Goal: Information Seeking & Learning: Find specific fact

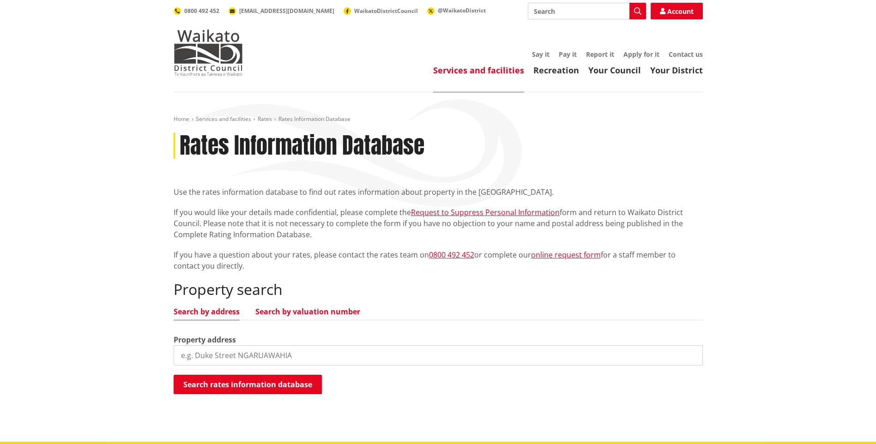
click at [335, 314] on link "Search by valuation number" at bounding box center [307, 311] width 105 height 7
click at [243, 355] on input "search" at bounding box center [438, 355] width 529 height 20
type input "04411*06206"
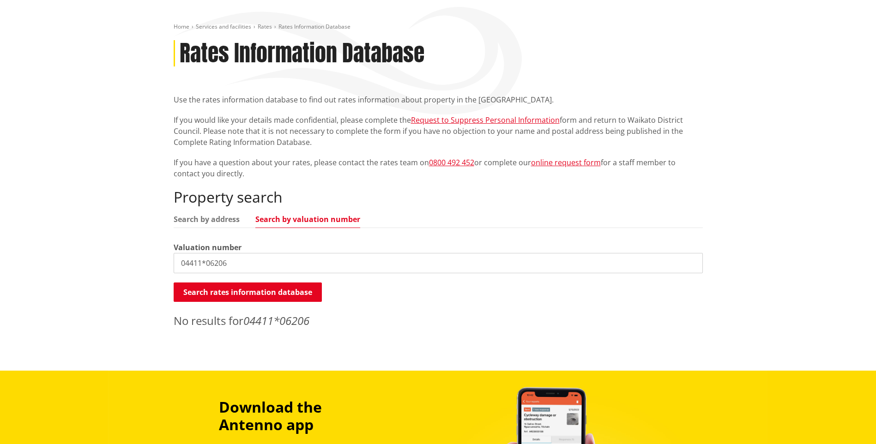
scroll to position [139, 0]
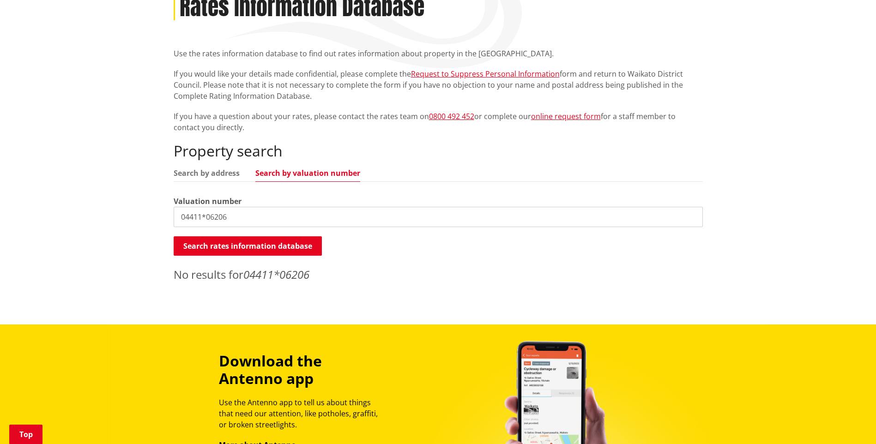
drag, startPoint x: 239, startPoint y: 219, endPoint x: 34, endPoint y: 196, distance: 205.9
click at [34, 196] on div "Home Services and facilities Rates Rates Information Database Rates Information…" at bounding box center [438, 139] width 876 height 371
type input "04411/062.06"
drag, startPoint x: 245, startPoint y: 224, endPoint x: 121, endPoint y: 224, distance: 124.2
click at [121, 224] on div "Home Services and facilities Rates Rates Information Database Rates Information…" at bounding box center [438, 139] width 876 height 371
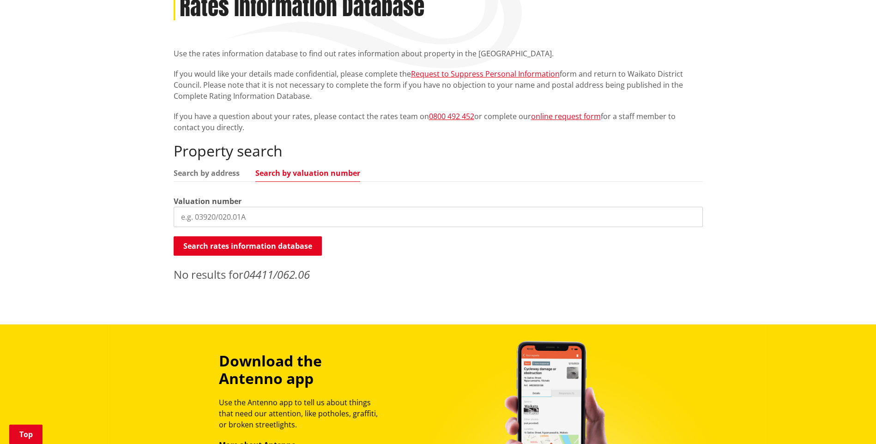
click at [204, 214] on input "search" at bounding box center [438, 217] width 529 height 20
click at [241, 219] on input "search" at bounding box center [438, 217] width 529 height 20
type input "04411/062.18"
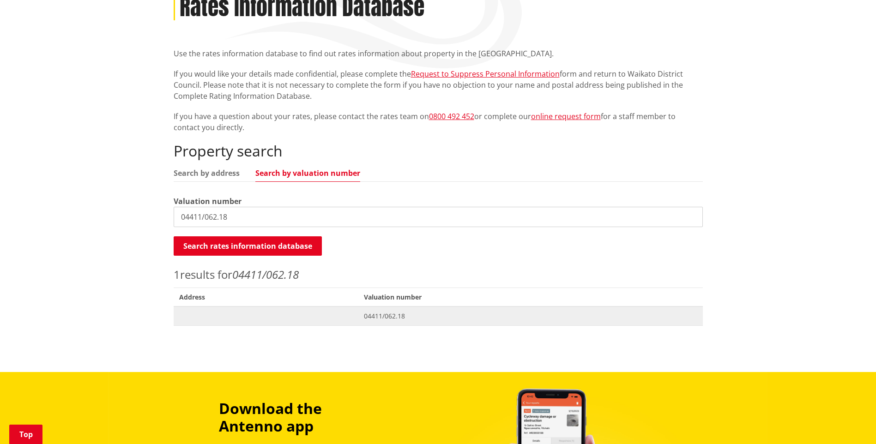
click at [381, 314] on span "04411/062.18" at bounding box center [530, 316] width 333 height 9
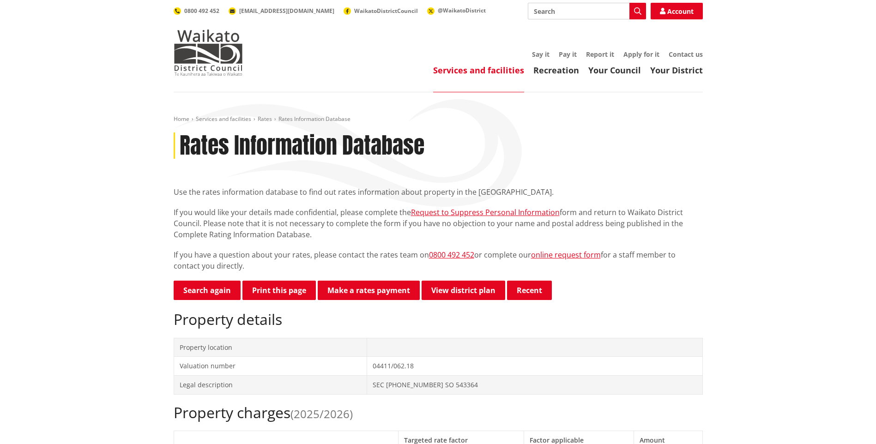
scroll to position [92, 0]
